Goal: Task Accomplishment & Management: Use online tool/utility

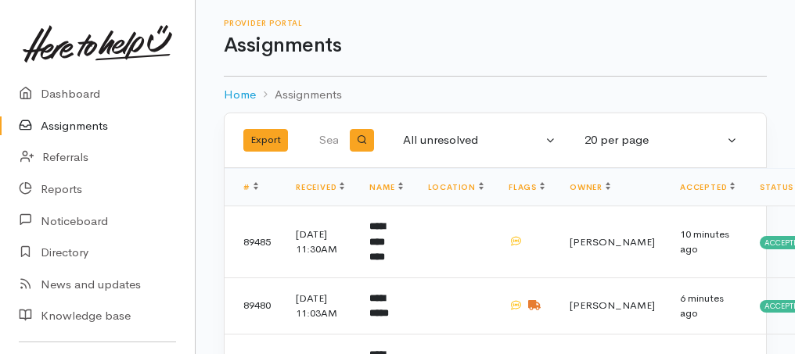
click at [88, 126] on link "Assignments" at bounding box center [97, 126] width 195 height 32
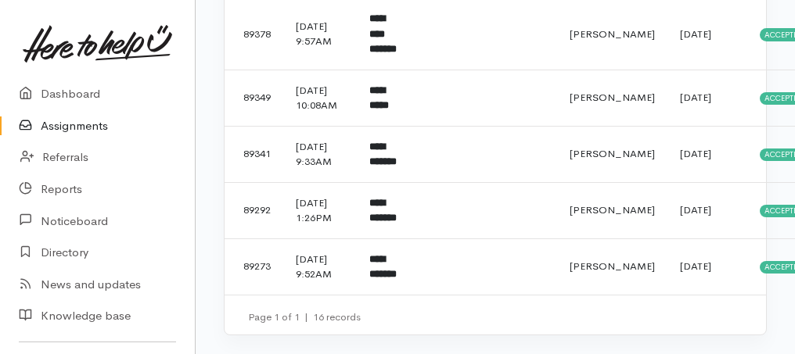
scroll to position [1048, 0]
click at [388, 264] on b "**********" at bounding box center [382, 267] width 27 height 26
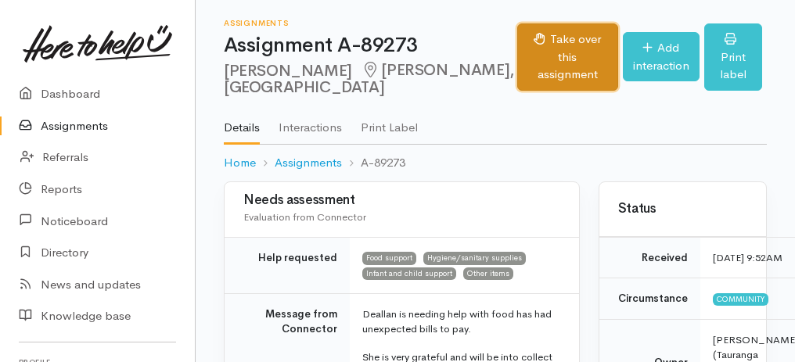
click at [517, 56] on button "Take over this assignment" at bounding box center [567, 56] width 101 height 67
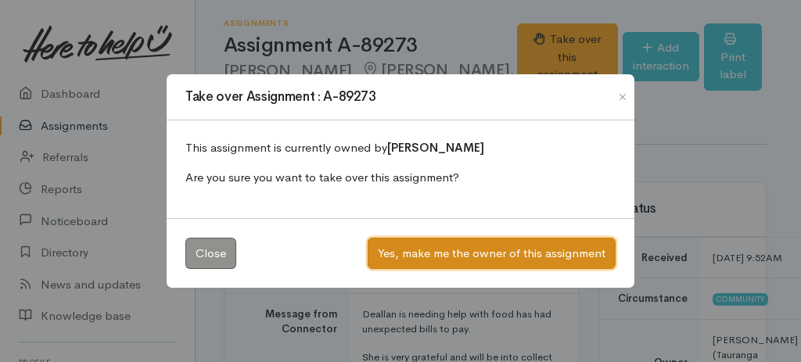
click at [486, 246] on button "Yes, make me the owner of this assignment" at bounding box center [492, 254] width 248 height 32
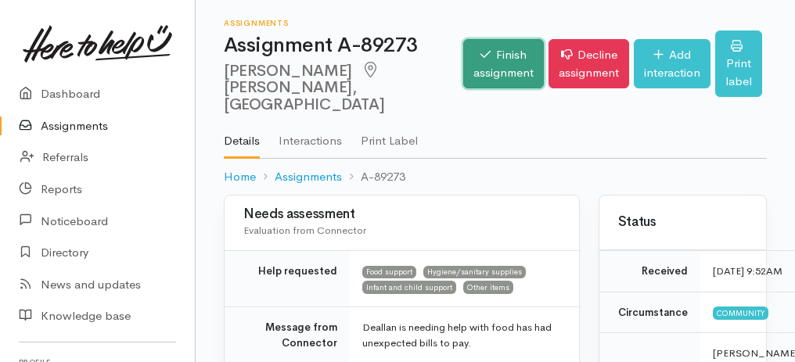
click at [467, 58] on link "Finish assignment" at bounding box center [503, 63] width 81 height 49
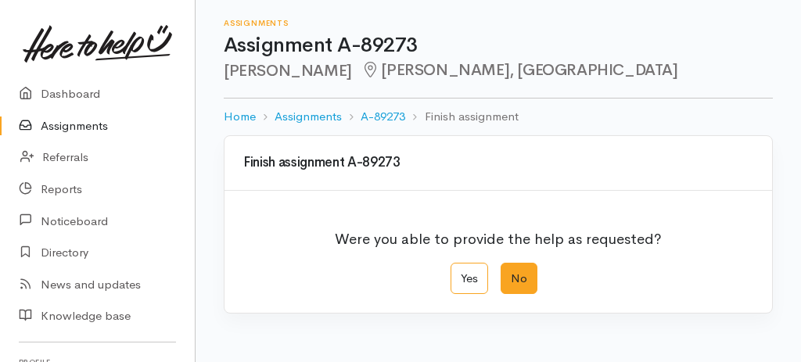
click at [529, 275] on label "No" at bounding box center [519, 279] width 37 height 32
click at [511, 273] on input "No" at bounding box center [506, 268] width 10 height 10
radio input "true"
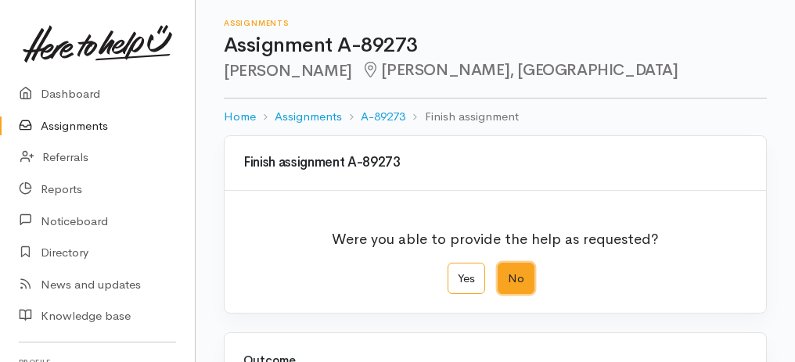
scroll to position [261, 0]
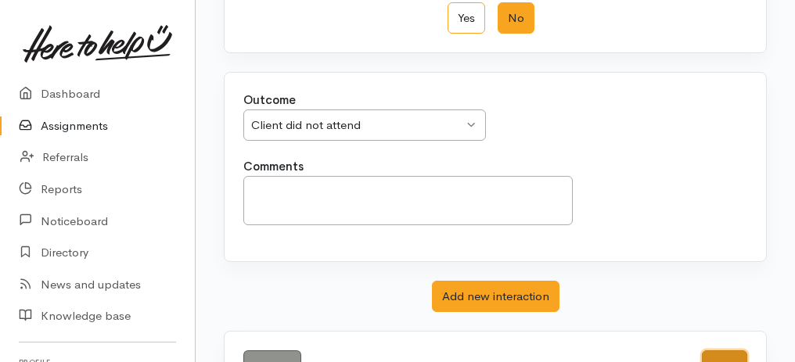
click at [727, 350] on button "Save" at bounding box center [724, 366] width 45 height 32
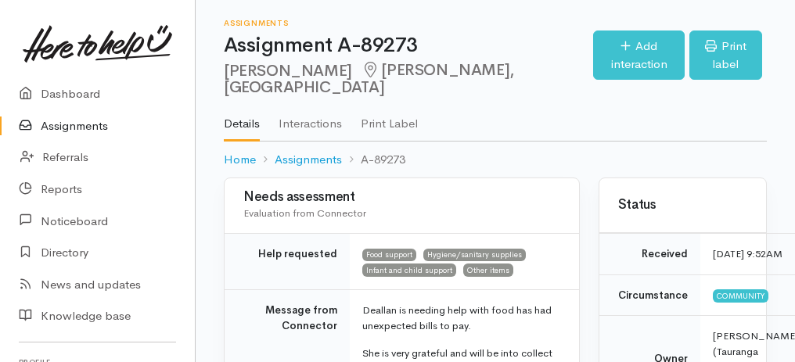
click at [87, 131] on link "Assignments" at bounding box center [97, 126] width 195 height 32
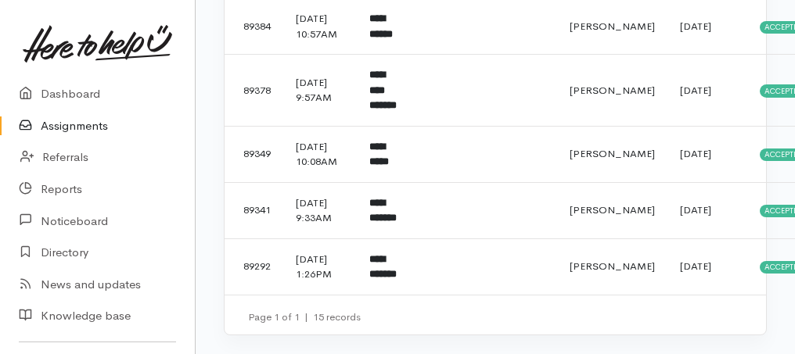
scroll to position [977, 0]
click at [393, 260] on td "**********" at bounding box center [386, 267] width 58 height 56
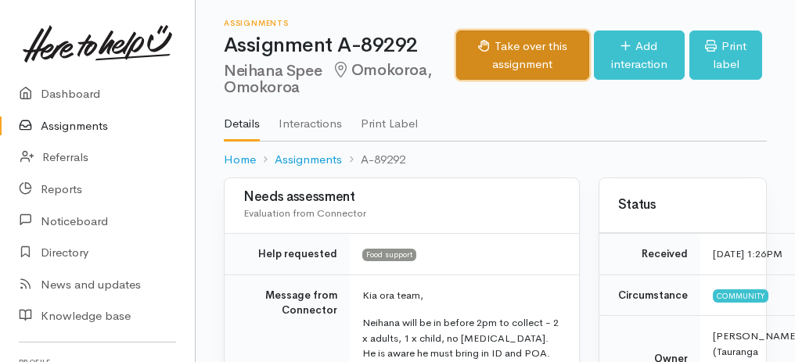
click at [551, 51] on button "Take over this assignment" at bounding box center [522, 55] width 132 height 49
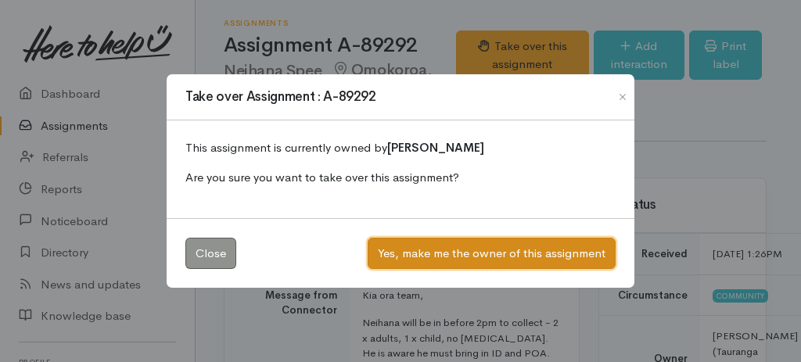
click at [516, 246] on button "Yes, make me the owner of this assignment" at bounding box center [492, 254] width 248 height 32
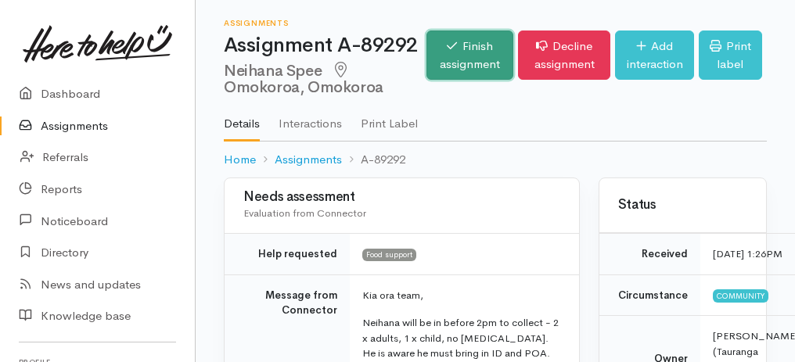
click at [465, 55] on link "Finish assignment" at bounding box center [469, 55] width 86 height 49
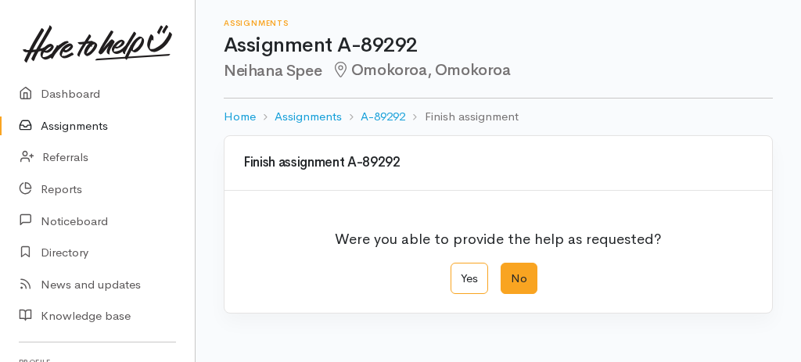
click at [520, 282] on label "No" at bounding box center [519, 279] width 37 height 32
click at [511, 273] on input "No" at bounding box center [506, 268] width 10 height 10
radio input "true"
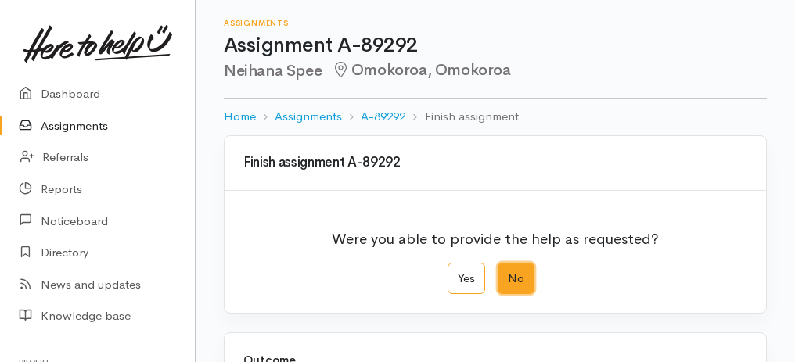
scroll to position [311, 0]
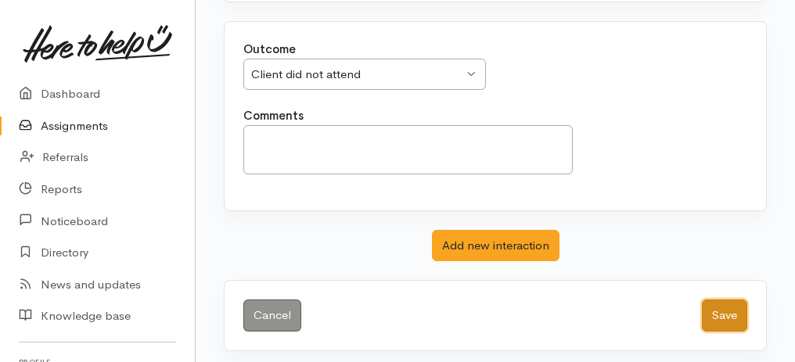
click at [721, 307] on button "Save" at bounding box center [724, 316] width 45 height 32
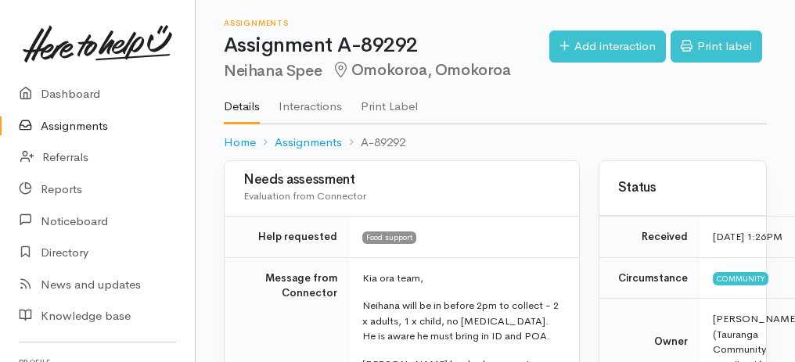
click at [83, 131] on link "Assignments" at bounding box center [97, 126] width 195 height 32
